Goal: Find specific page/section: Find specific page/section

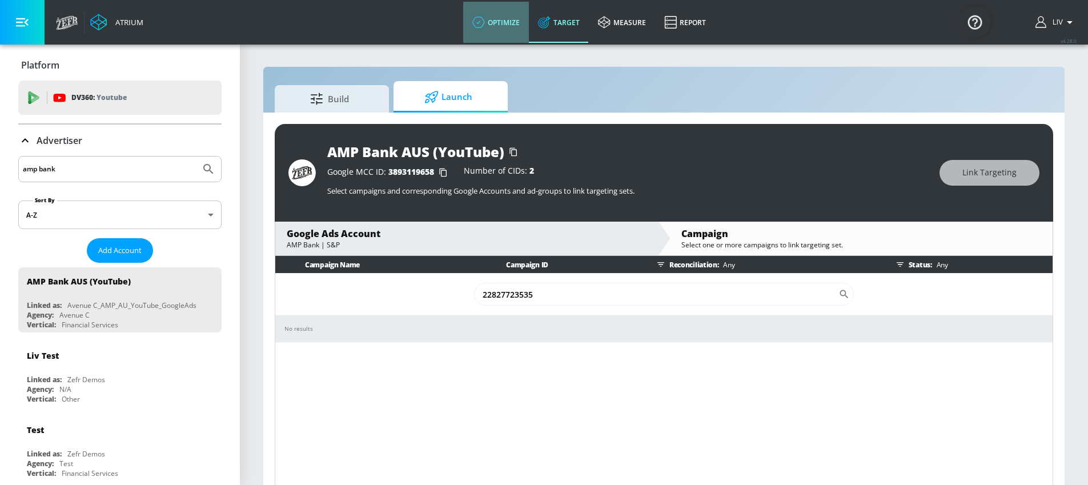
click at [499, 28] on link "optimize" at bounding box center [496, 22] width 66 height 41
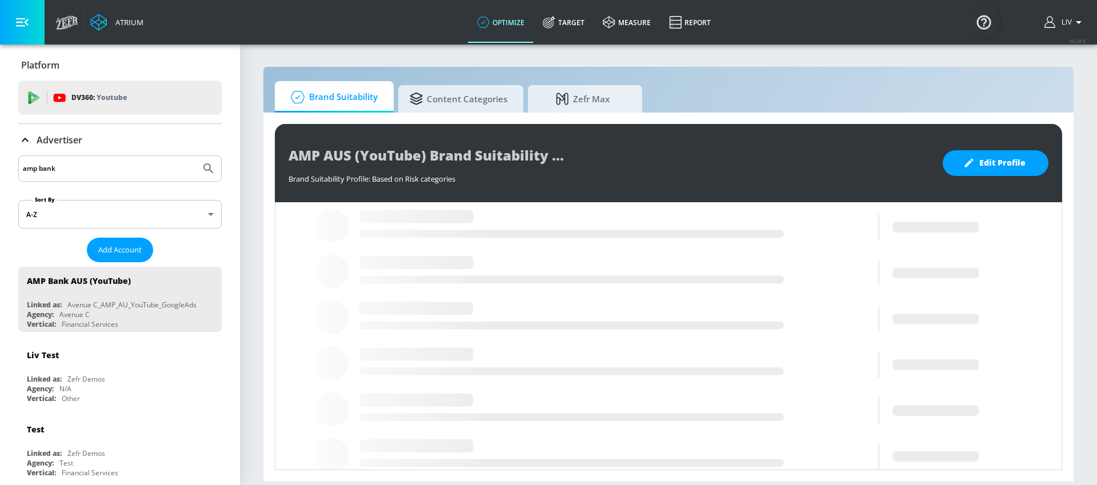
click at [88, 181] on div "amp bank" at bounding box center [119, 168] width 203 height 26
click at [91, 172] on input "amp bank" at bounding box center [109, 168] width 173 height 15
click at [91, 170] on input "amp bank" at bounding box center [109, 168] width 173 height 15
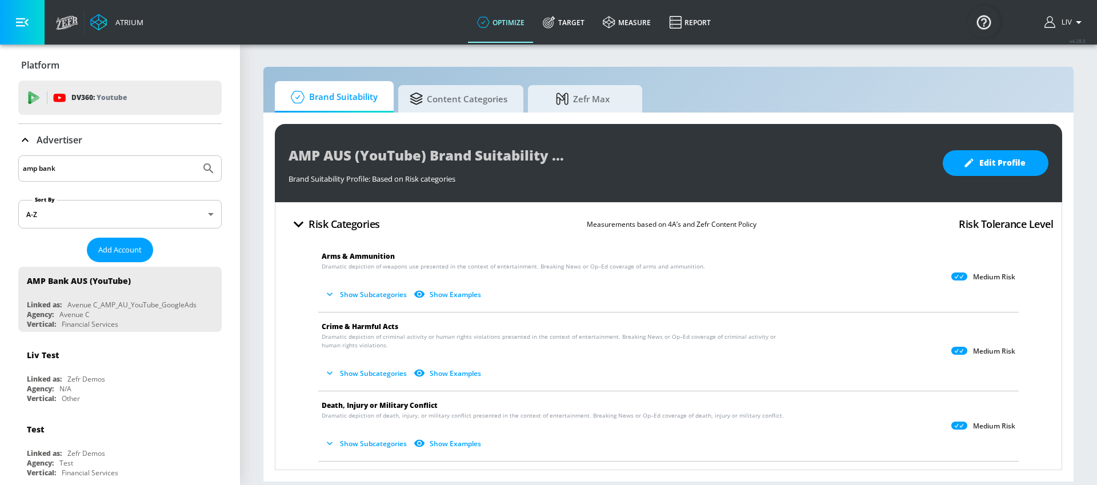
click at [92, 171] on input "amp bank" at bounding box center [109, 168] width 173 height 15
type input "mondelez"
click at [196, 156] on button "Submit Search" at bounding box center [208, 168] width 25 height 25
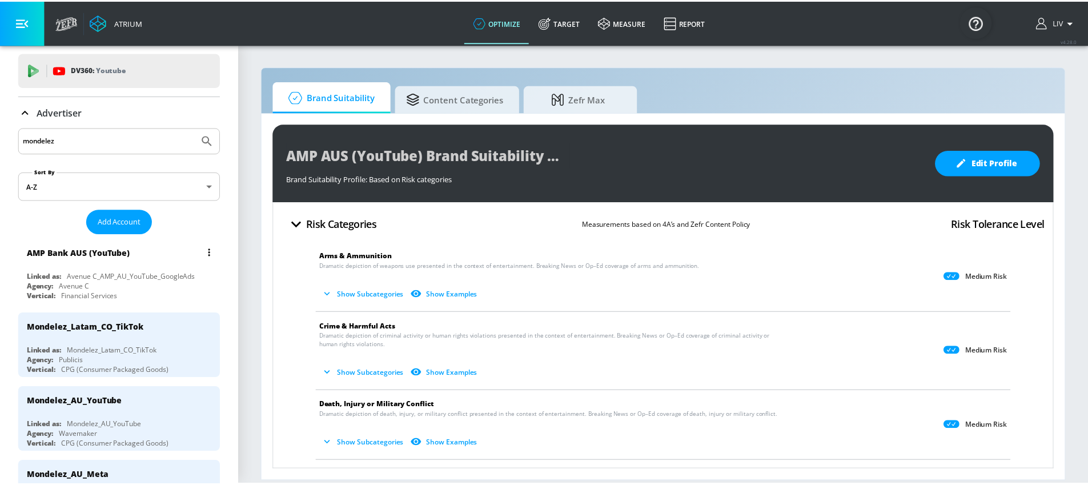
scroll to position [99, 0]
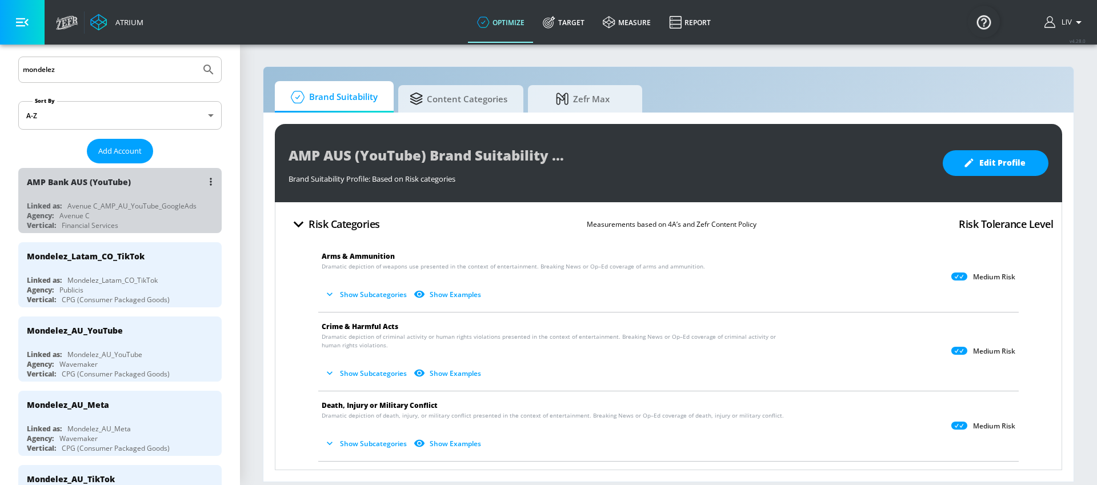
click at [149, 200] on div "AMP Bank AUS (YouTube) Linked as: Avenue C_AMP_AU_YouTube_GoogleAds Agency: Ave…" at bounding box center [119, 200] width 203 height 65
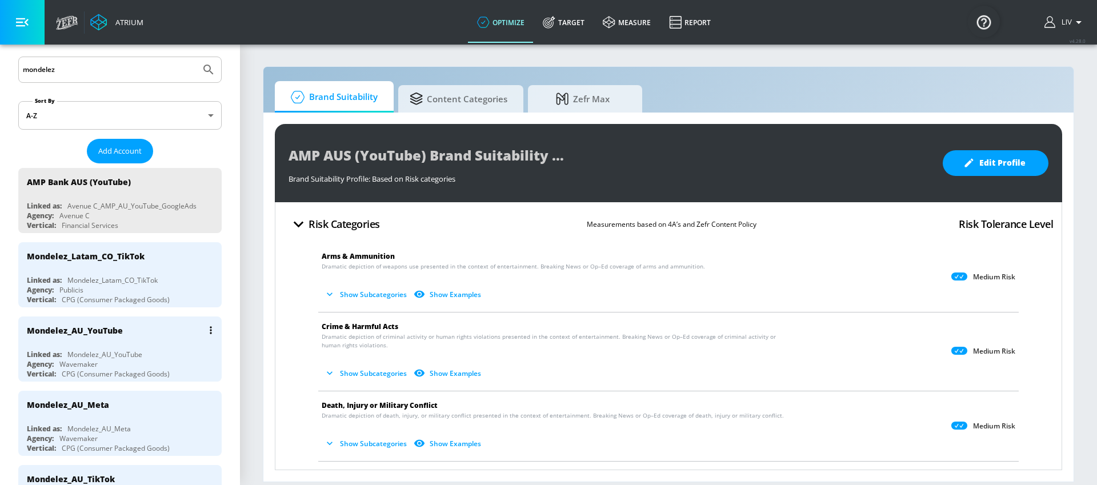
click at [138, 342] on div "Mondelez_AU_YouTube" at bounding box center [123, 330] width 192 height 27
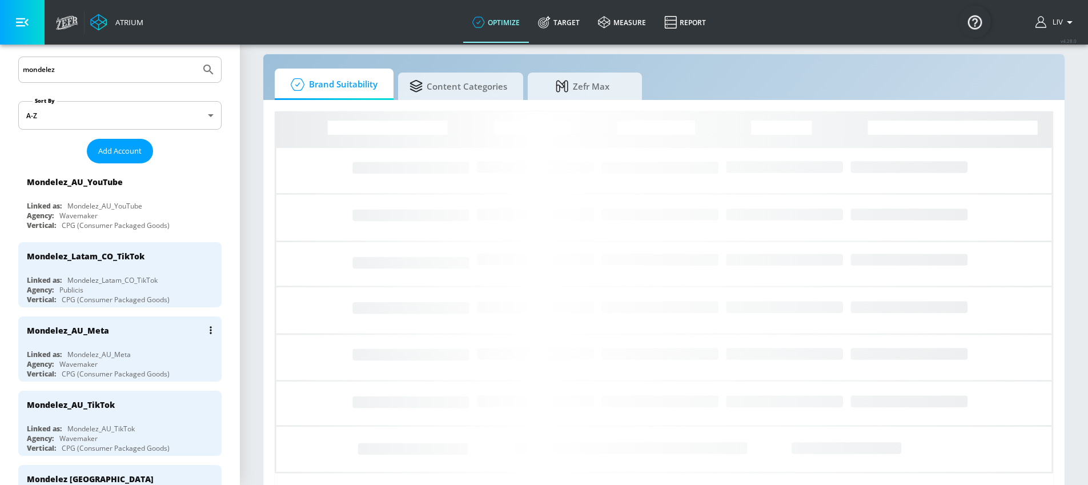
scroll to position [67, 0]
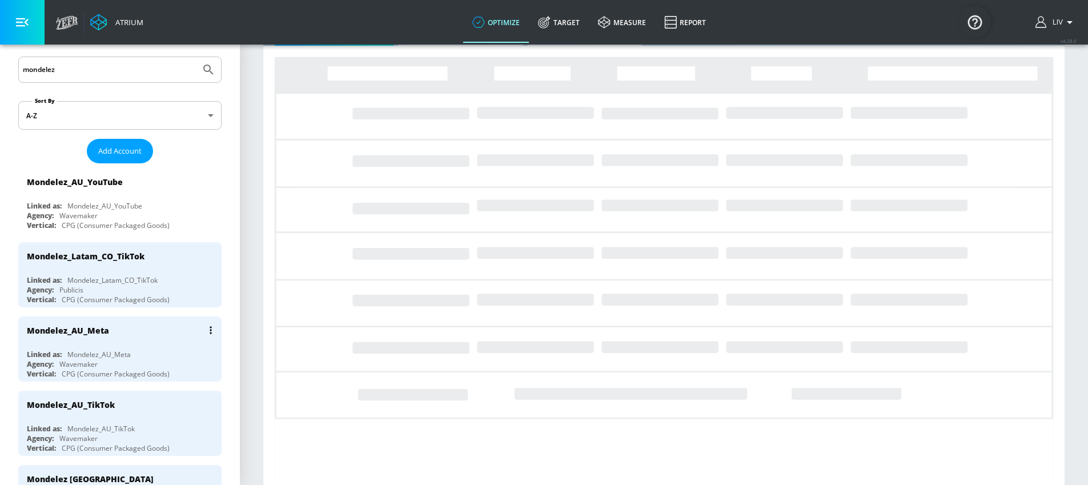
click at [118, 367] on div "Agency: Wavemaker" at bounding box center [123, 364] width 192 height 10
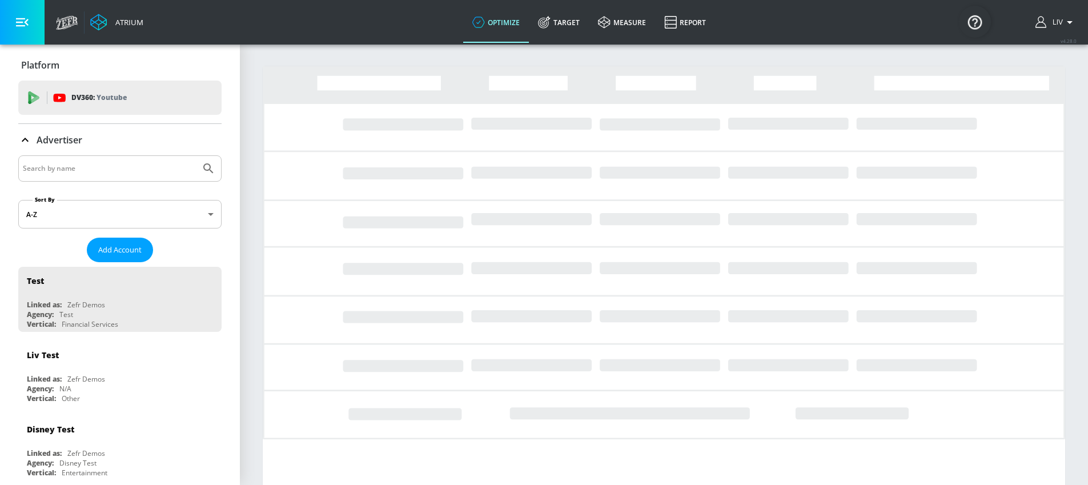
click at [165, 171] on input "Search by name" at bounding box center [109, 168] width 173 height 15
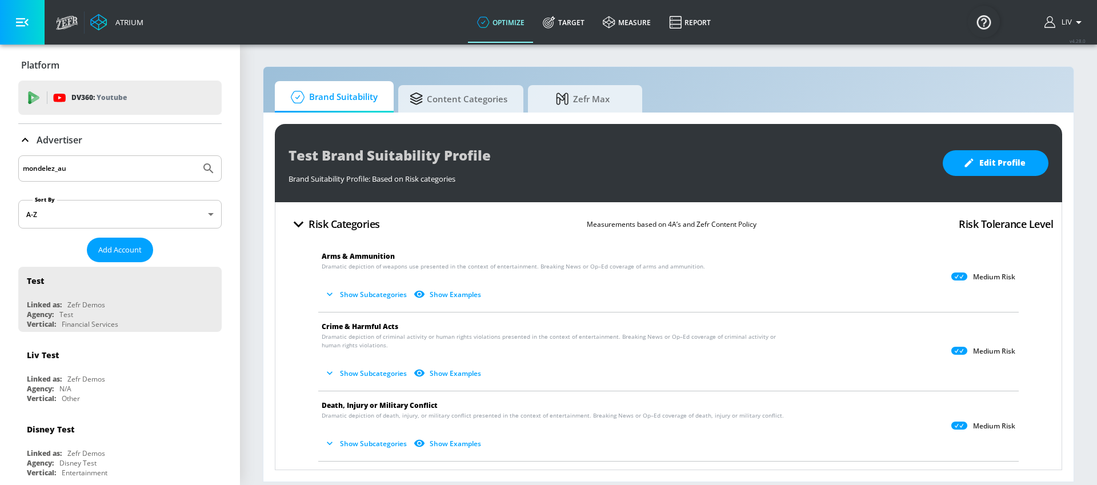
click at [196, 156] on button "Submit Search" at bounding box center [208, 168] width 25 height 25
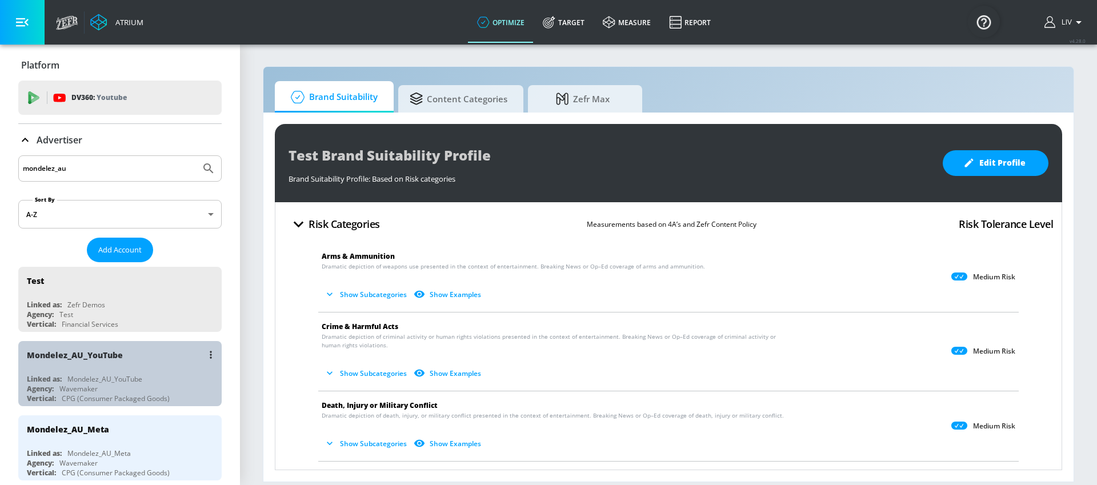
click at [151, 350] on div "Mondelez_AU_YouTube" at bounding box center [123, 354] width 192 height 27
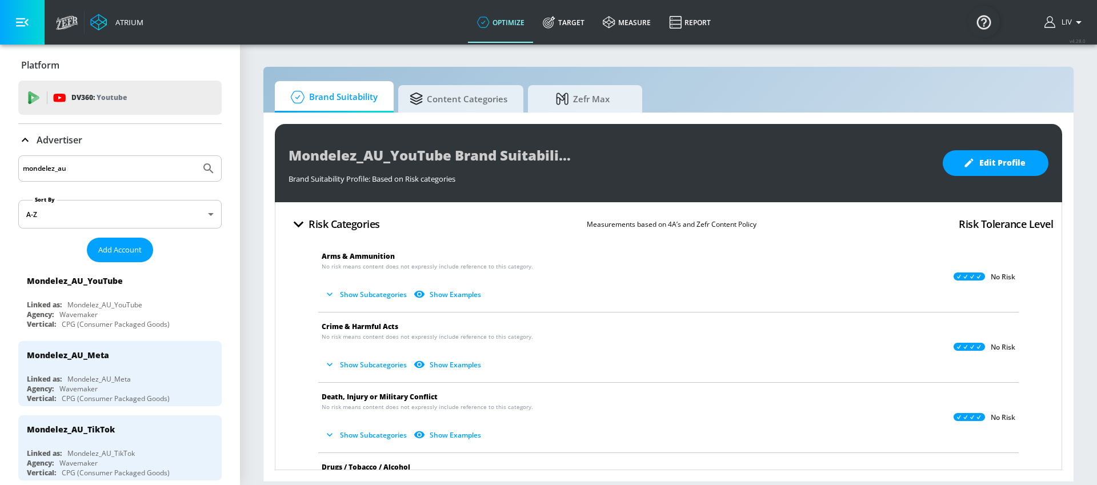
click at [101, 164] on input "mondelez_au" at bounding box center [109, 168] width 173 height 15
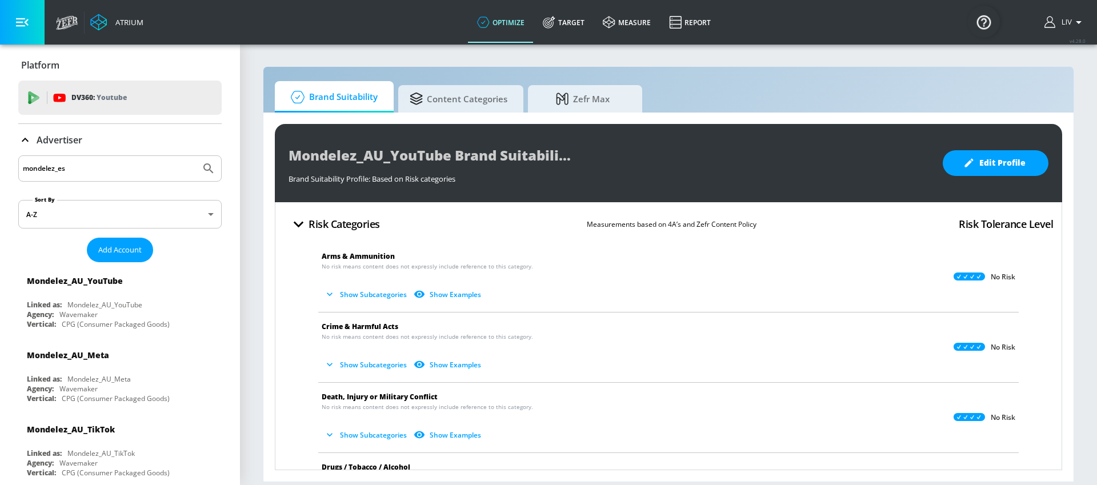
click at [196, 156] on button "Submit Search" at bounding box center [208, 168] width 25 height 25
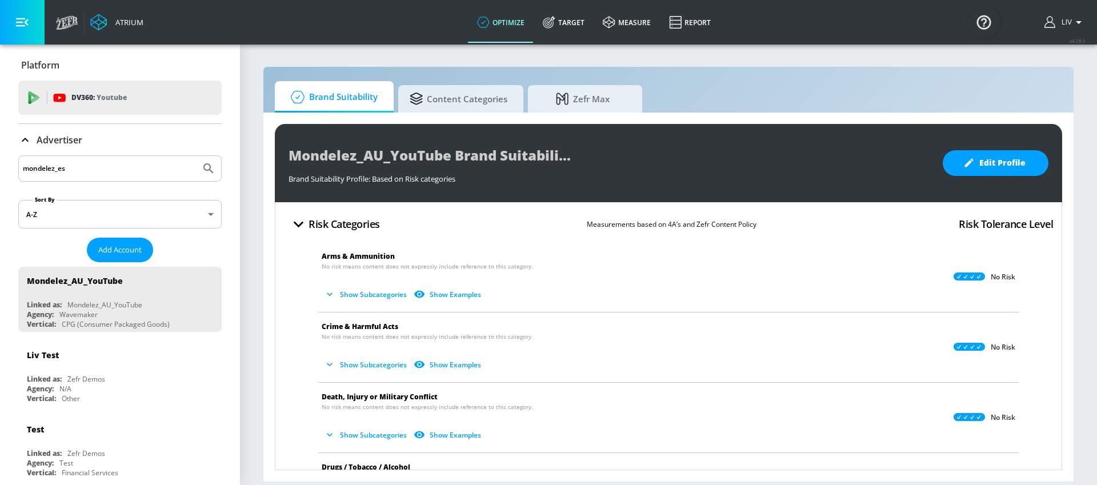
click at [113, 166] on input "mondelez_es" at bounding box center [109, 168] width 173 height 15
click at [196, 156] on button "Submit Search" at bounding box center [208, 168] width 25 height 25
click at [124, 175] on input "mondelez_spain" at bounding box center [109, 168] width 173 height 15
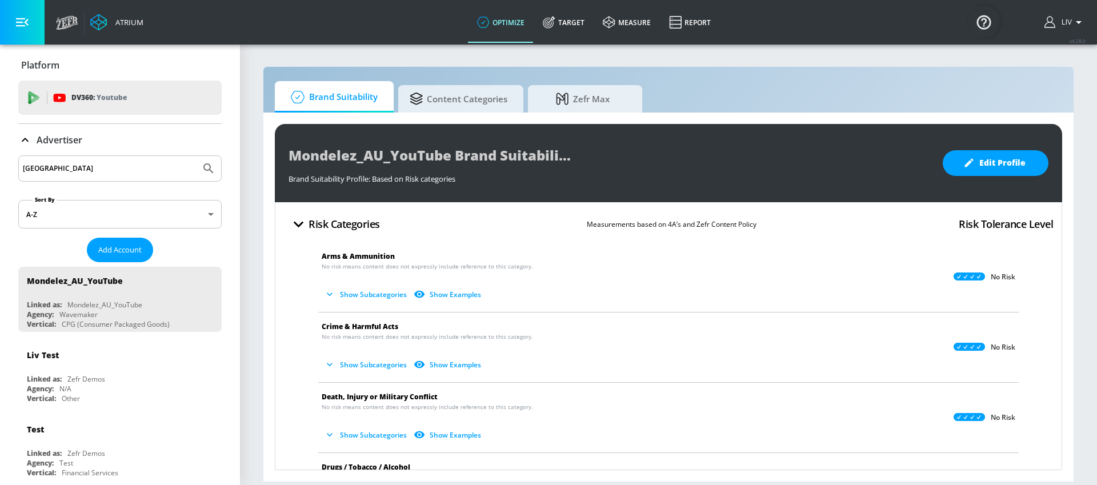
type input "spain"
click at [196, 156] on button "Submit Search" at bounding box center [208, 168] width 25 height 25
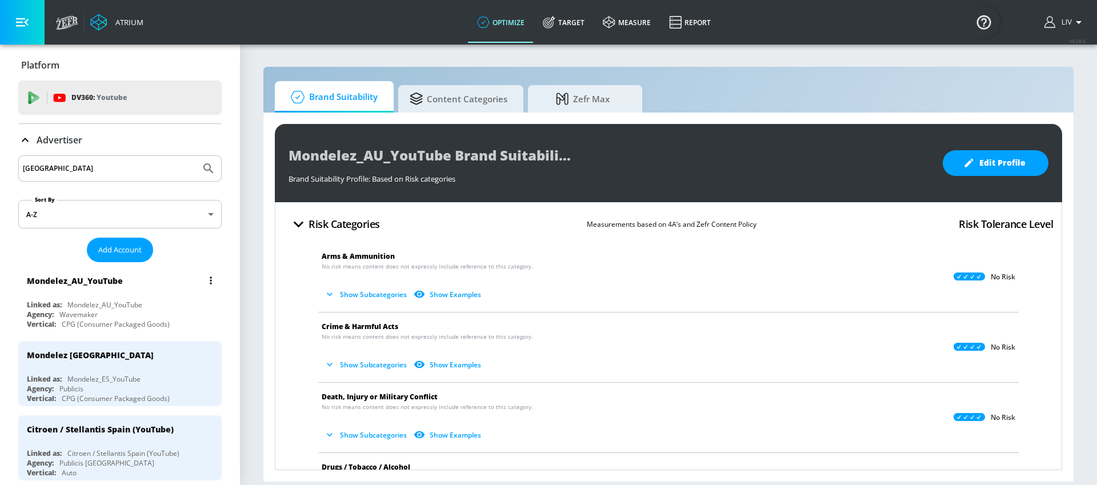
scroll to position [99, 0]
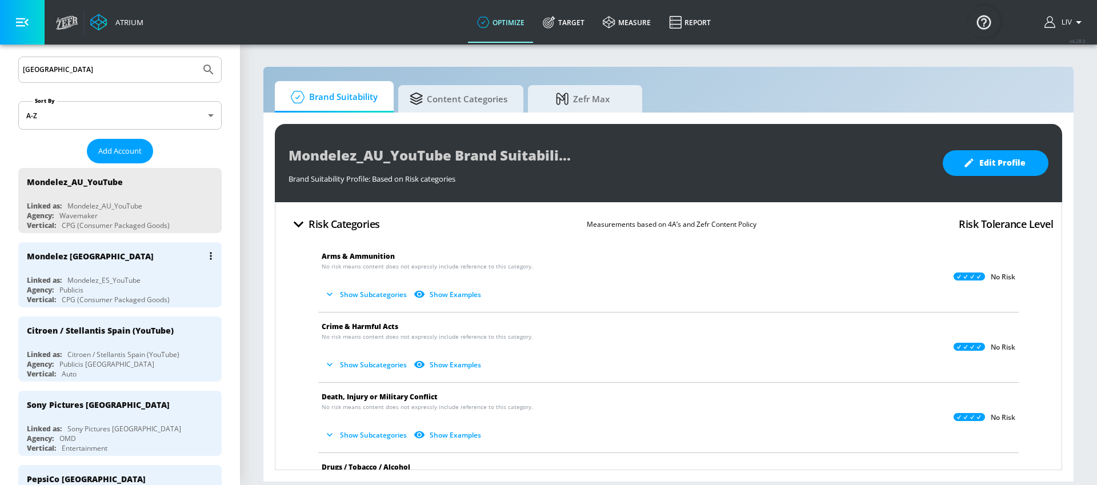
click at [114, 253] on div "Mondelez [GEOGRAPHIC_DATA]" at bounding box center [123, 255] width 192 height 27
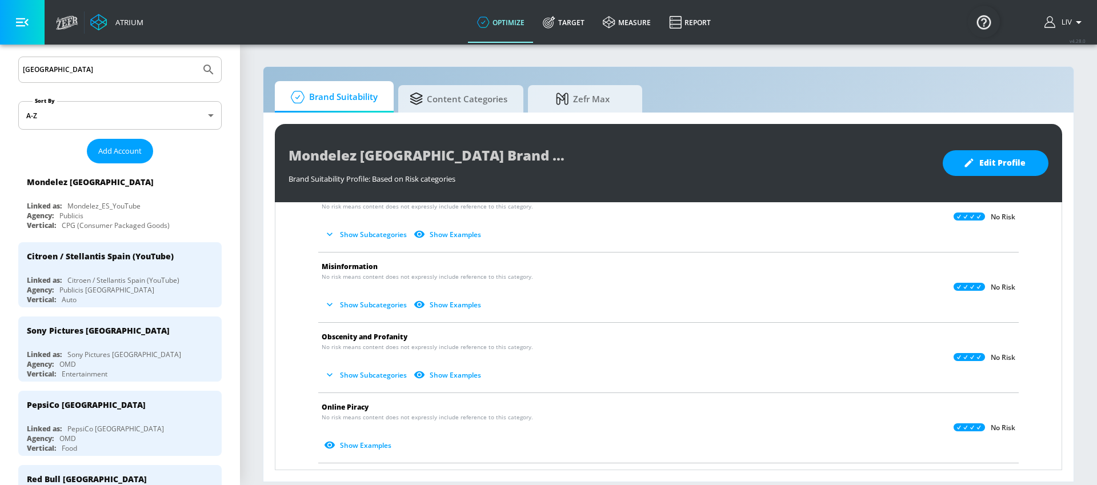
scroll to position [119, 0]
